Goal: Contribute content: Contribute content

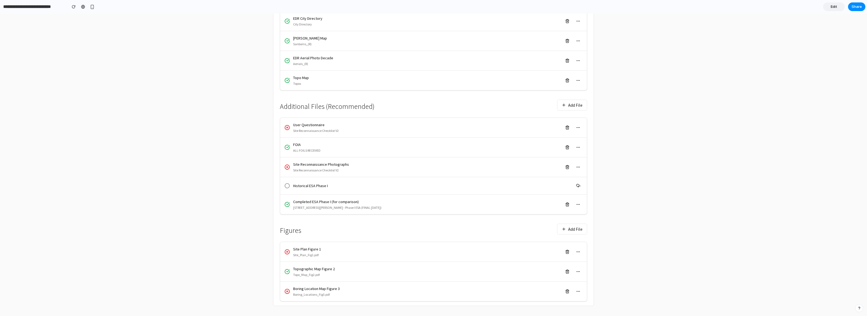
scroll to position [161, 0]
click at [586, 229] on button "Add File" at bounding box center [572, 226] width 30 height 11
click at [829, 4] on link "Edit" at bounding box center [834, 6] width 22 height 9
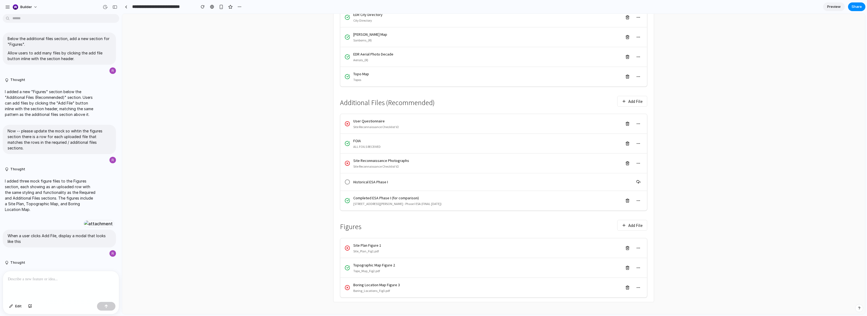
scroll to position [214, 0]
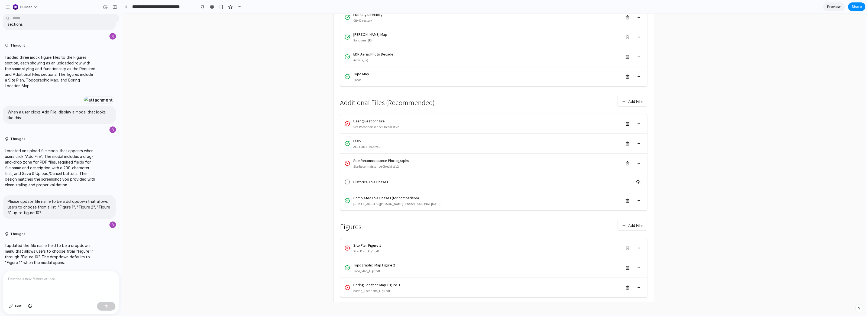
click at [99, 280] on p at bounding box center [61, 279] width 106 height 7
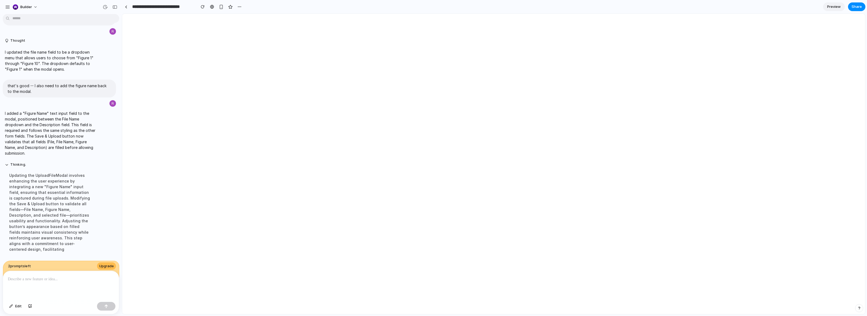
scroll to position [0, 0]
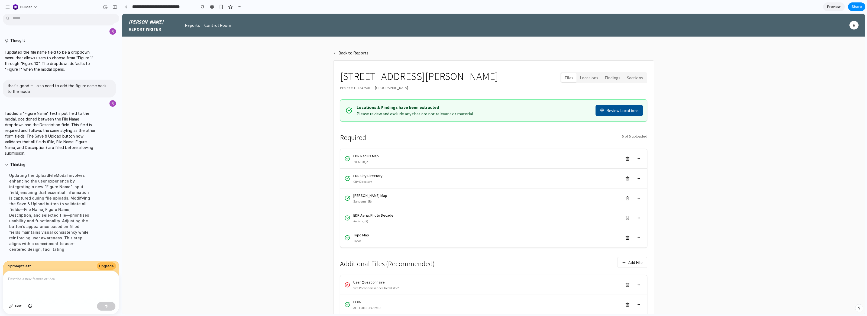
click at [224, 222] on main "← Back to Reports [STREET_ADDRESS][PERSON_NAME] Project: [STREET_ADDRESS] Files…" at bounding box center [493, 257] width 743 height 440
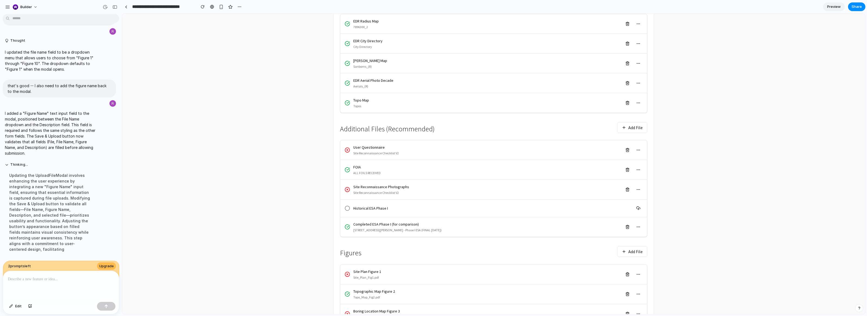
scroll to position [163, 0]
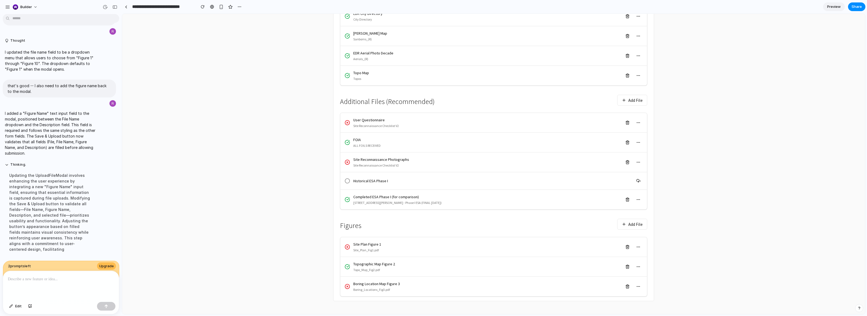
click at [643, 220] on button "Add File" at bounding box center [632, 224] width 30 height 11
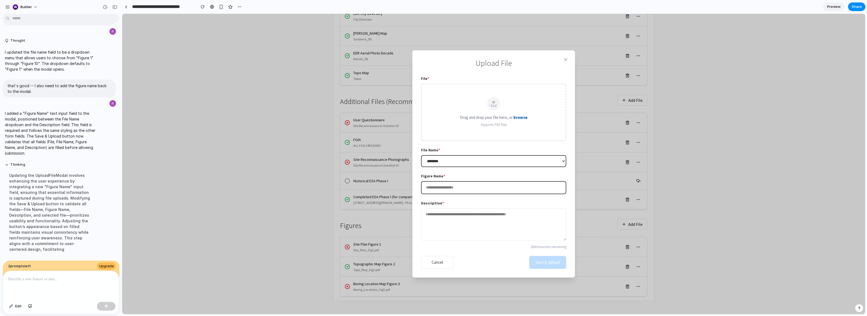
click at [498, 183] on input "text" at bounding box center [493, 187] width 145 height 13
type input "*****"
click at [60, 287] on div at bounding box center [61, 285] width 116 height 29
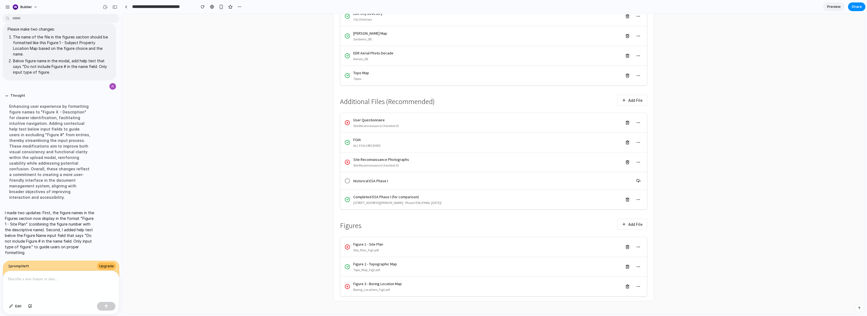
click at [635, 222] on button "Add File" at bounding box center [632, 224] width 30 height 11
click at [835, 7] on span "Preview" at bounding box center [834, 6] width 14 height 5
